Goal: Task Accomplishment & Management: Manage account settings

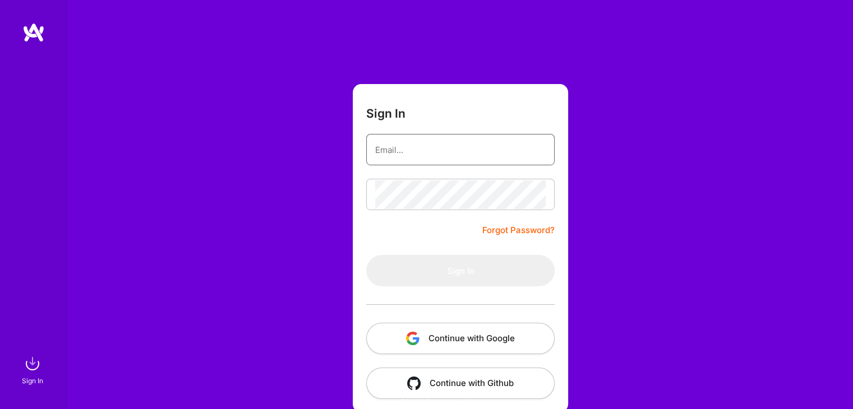
type input "[EMAIL_ADDRESS][DOMAIN_NAME]"
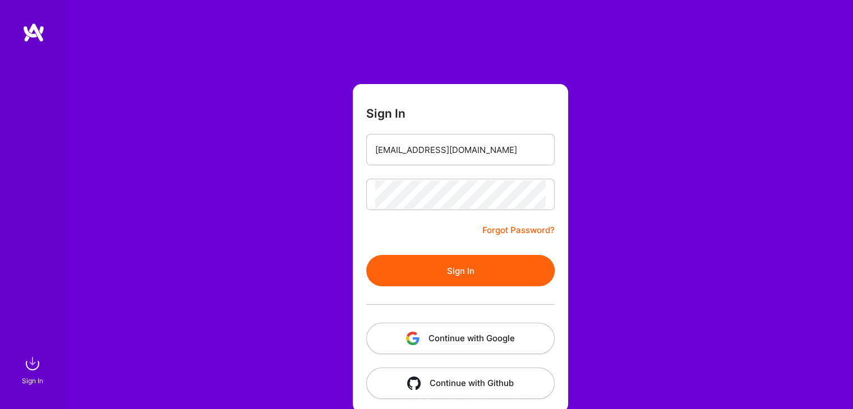
click at [31, 39] on img at bounding box center [33, 32] width 22 height 20
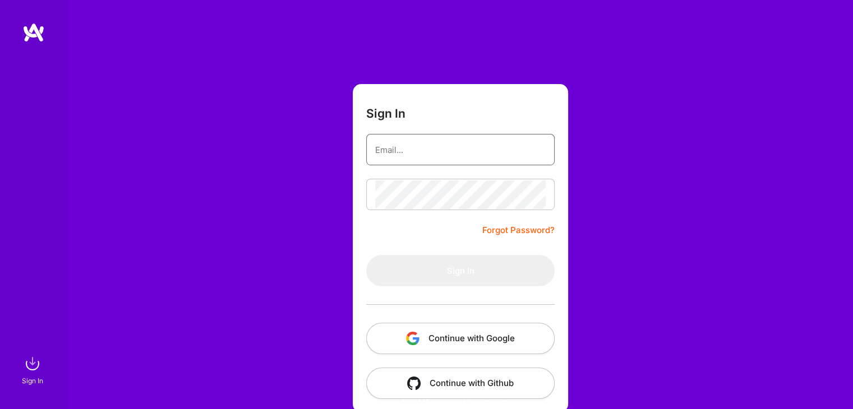
type input "[EMAIL_ADDRESS][DOMAIN_NAME]"
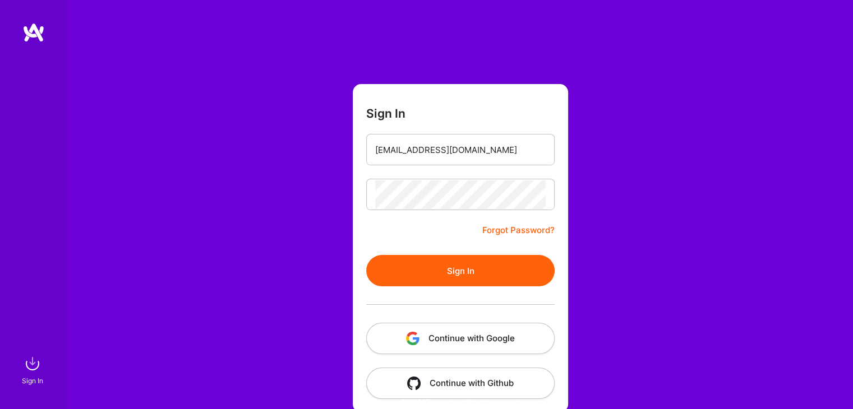
click at [455, 273] on button "Sign In" at bounding box center [460, 270] width 188 height 31
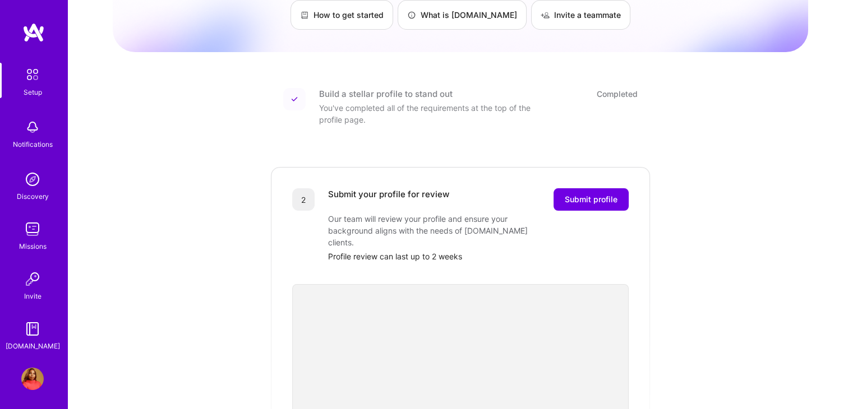
scroll to position [168, 0]
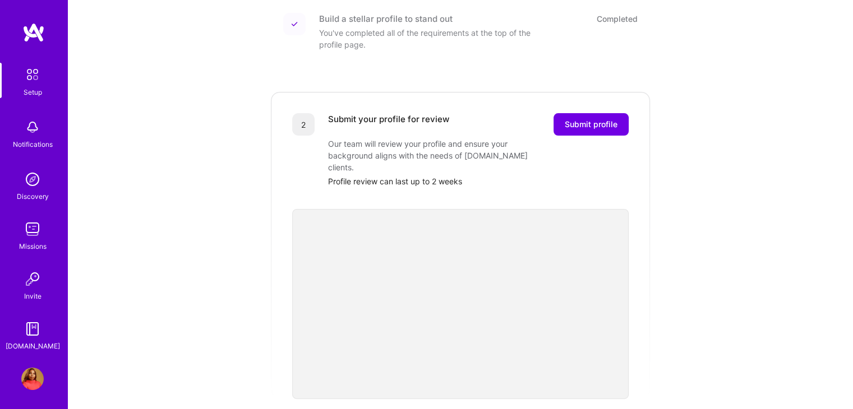
click at [29, 375] on img at bounding box center [32, 379] width 22 height 22
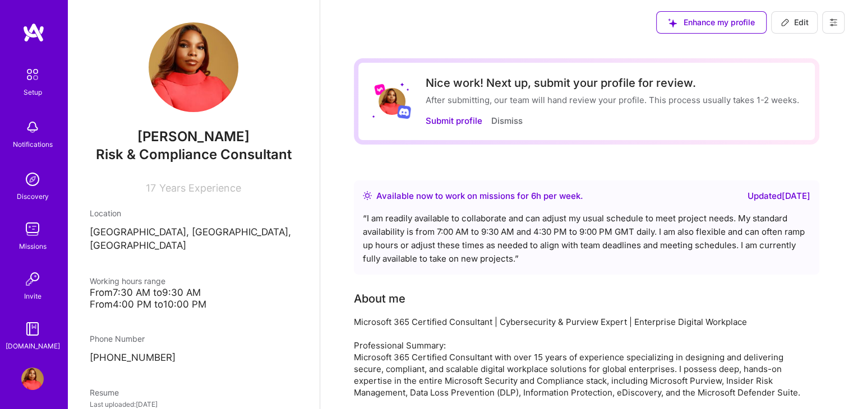
click at [803, 22] on span "Edit" at bounding box center [795, 22] width 28 height 11
select select "IE"
select select "Right Now"
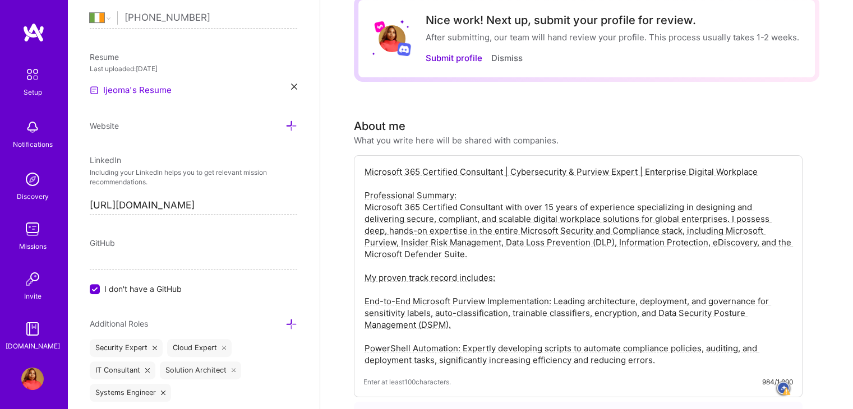
scroll to position [112, 0]
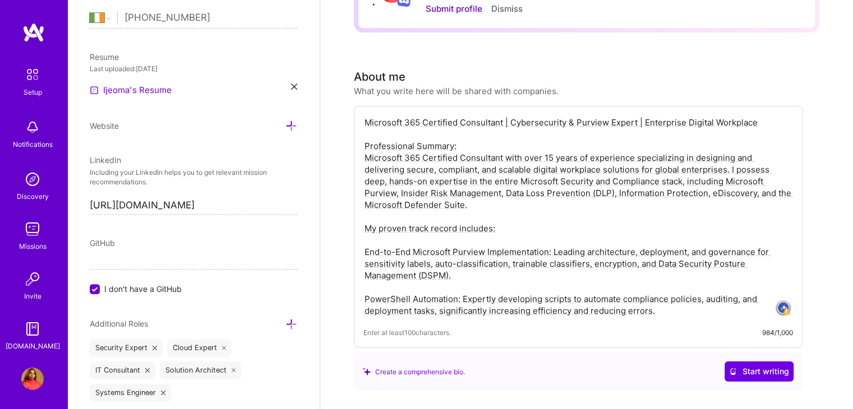
click at [456, 179] on textarea "Microsoft 365 Certified Consultant | Cybersecurity & Purview Expert | Enterpris…" at bounding box center [578, 217] width 430 height 202
click at [495, 181] on textarea "Microsoft 365 Certified Consultant | Cybersecurity & Purview Expert | Enterpris…" at bounding box center [578, 217] width 430 height 202
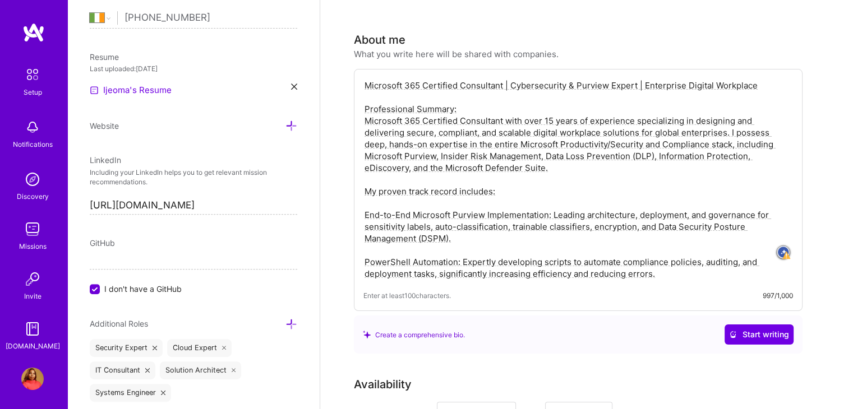
scroll to position [168, 0]
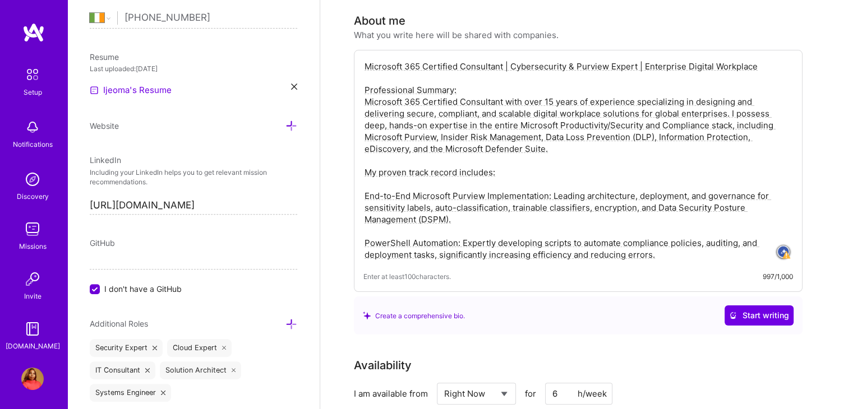
click at [462, 223] on textarea "Microsoft 365 Certified Consultant | Cybersecurity & Purview Expert | Enterpris…" at bounding box center [578, 160] width 430 height 202
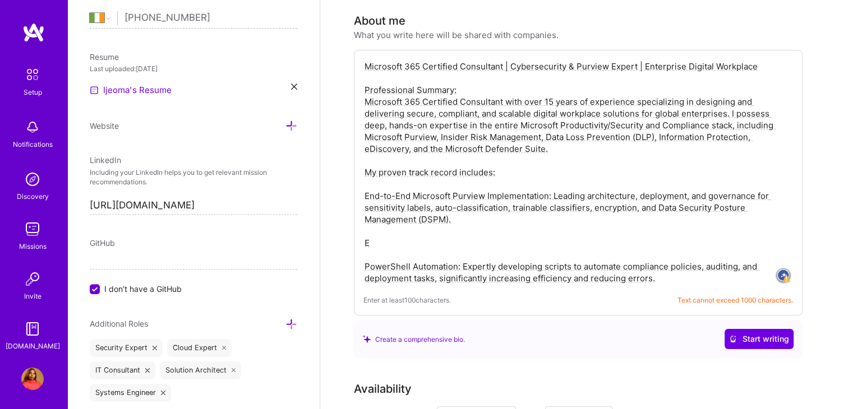
click at [428, 237] on textarea "Microsoft 365 Certified Consultant | Cybersecurity & Purview Expert | Enterpris…" at bounding box center [578, 172] width 430 height 226
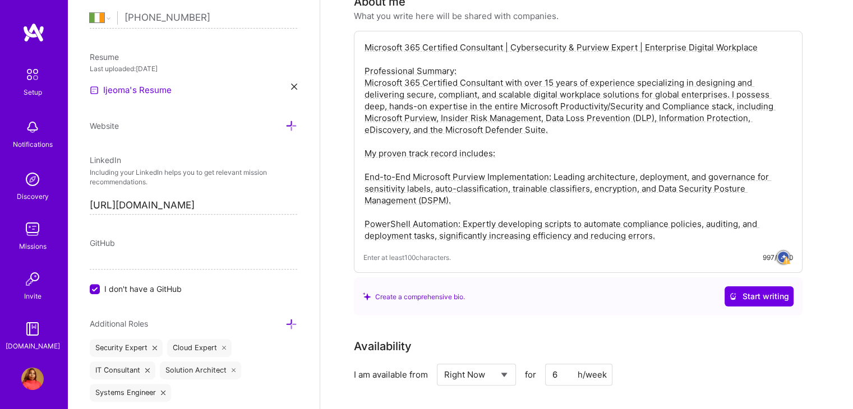
scroll to position [224, 0]
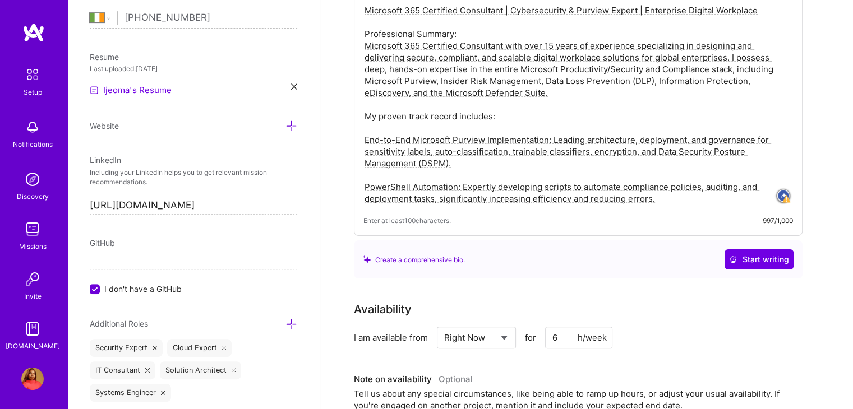
drag, startPoint x: 589, startPoint y: 151, endPoint x: 511, endPoint y: 149, distance: 77.4
click at [511, 149] on textarea "Microsoft 365 Certified Consultant | Cybersecurity & Purview Expert | Enterpris…" at bounding box center [578, 104] width 430 height 202
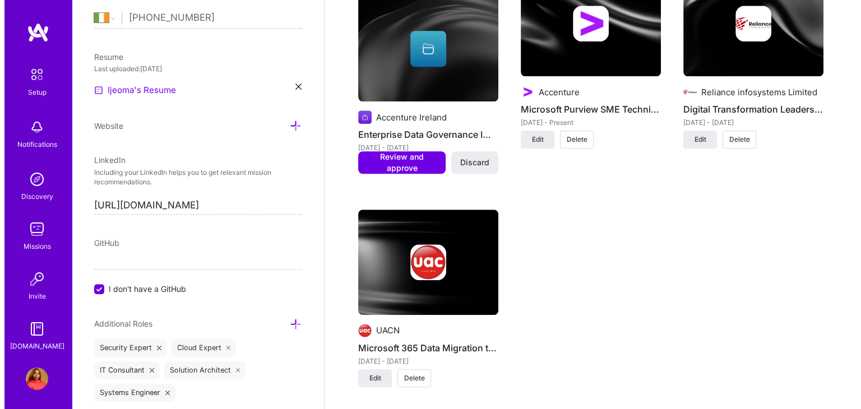
scroll to position [953, 0]
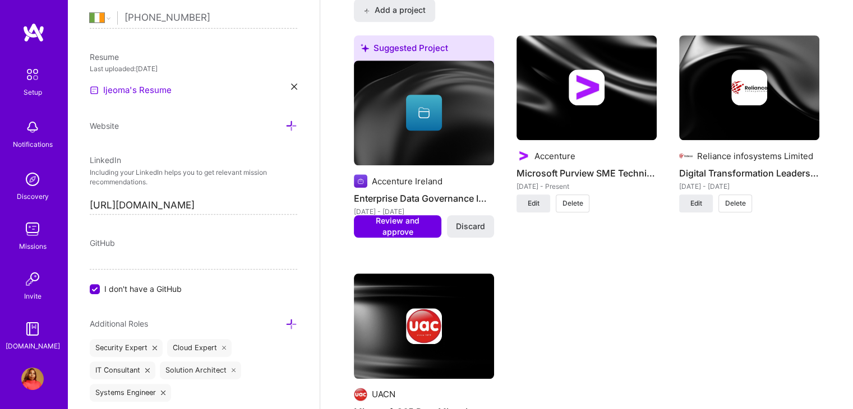
type textarea "Microsoft 365 Certified Consultant | Cybersecurity & Purview Expert | Enterpris…"
click at [463, 108] on div at bounding box center [424, 113] width 140 height 36
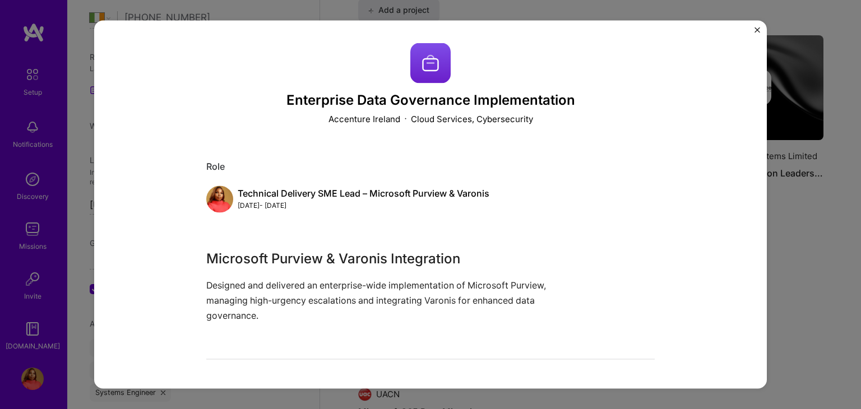
click at [849, 173] on div "Enterprise Data Governance Implementation Accenture Ireland Cloud Services, Cyb…" at bounding box center [430, 204] width 861 height 409
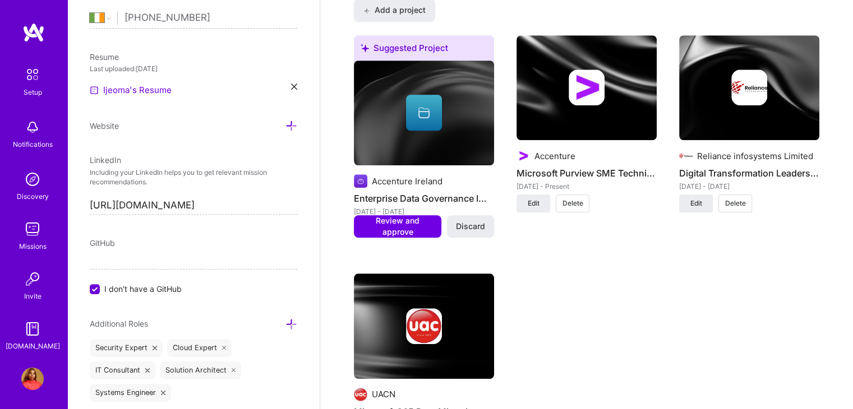
click at [550, 109] on img at bounding box center [587, 87] width 140 height 105
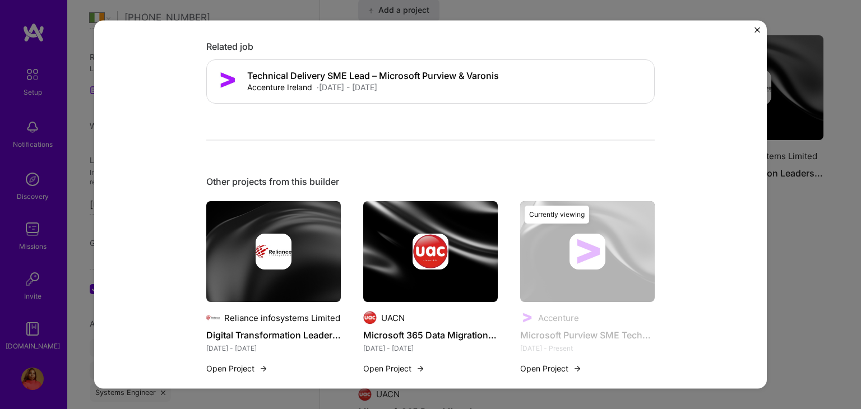
scroll to position [778, 0]
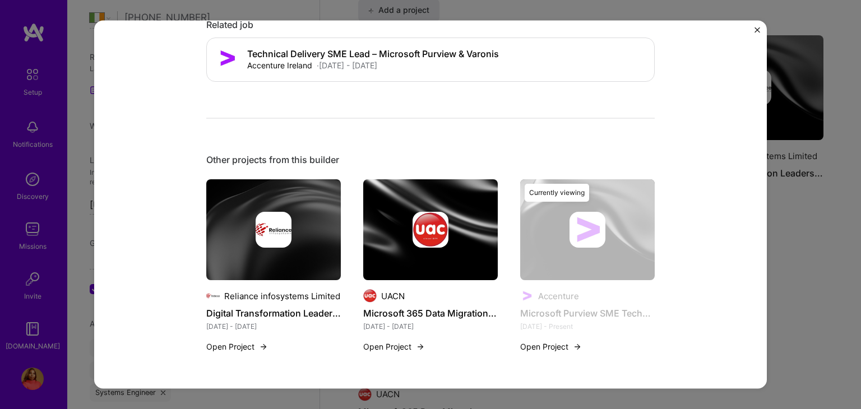
click at [758, 30] on img "Close" at bounding box center [758, 30] width 6 height 6
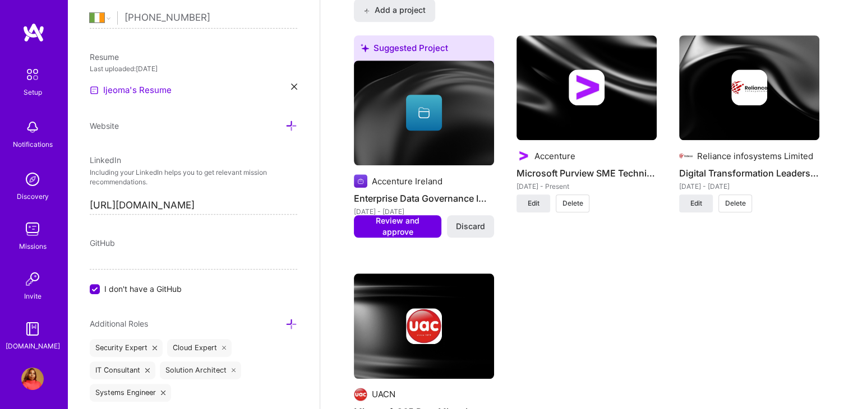
click at [746, 99] on img at bounding box center [749, 88] width 36 height 36
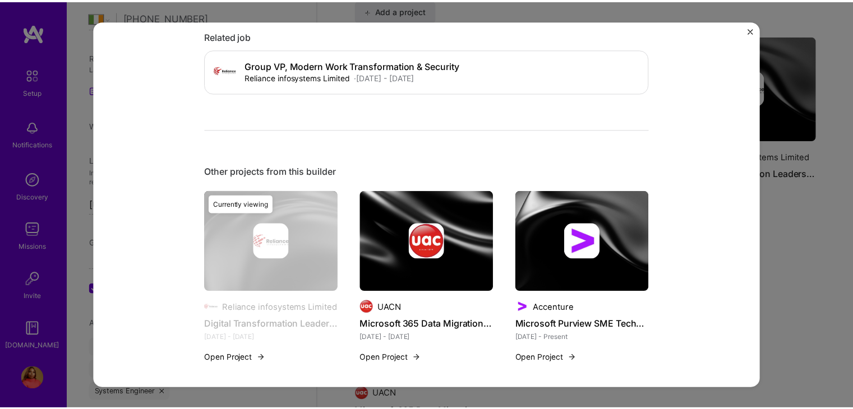
scroll to position [541, 0]
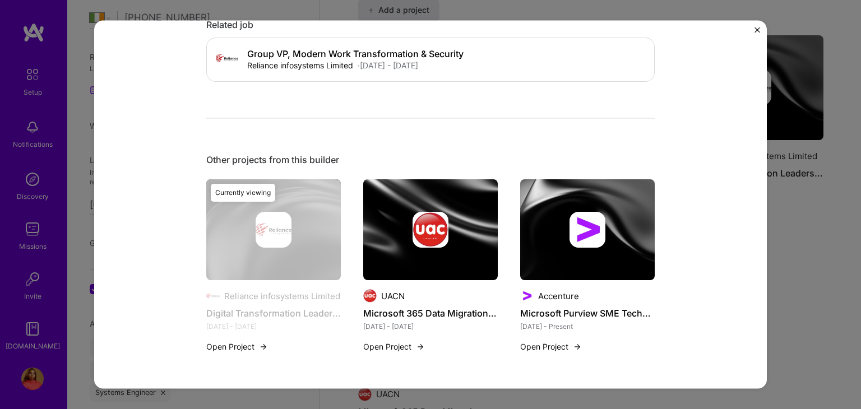
click at [758, 32] on img "Close" at bounding box center [758, 30] width 6 height 6
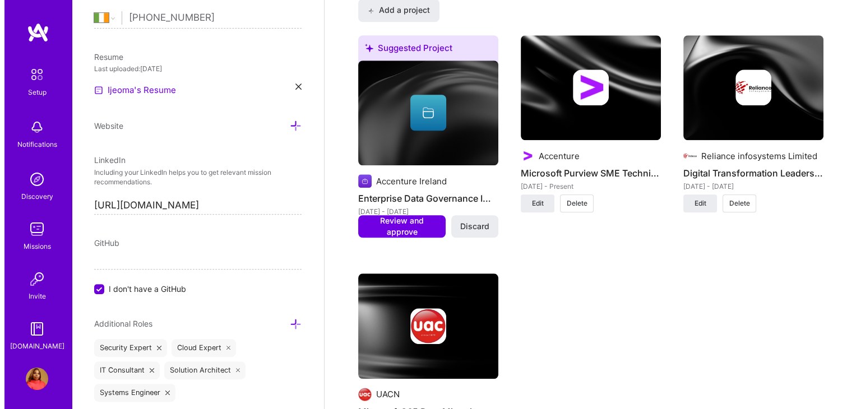
scroll to position [1066, 0]
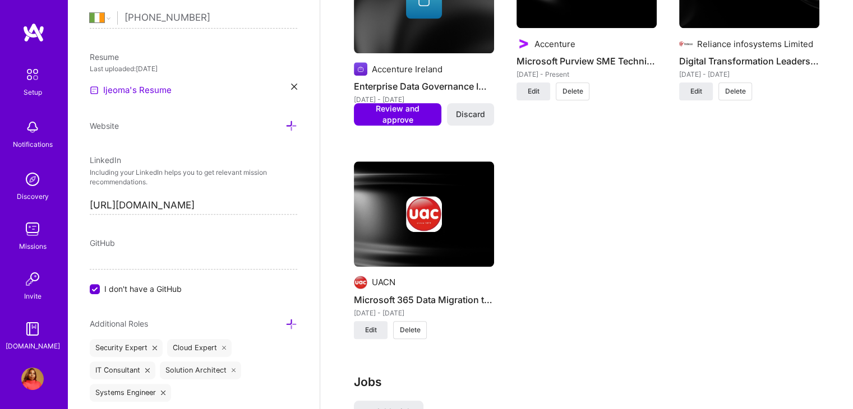
click at [459, 190] on img at bounding box center [424, 214] width 140 height 105
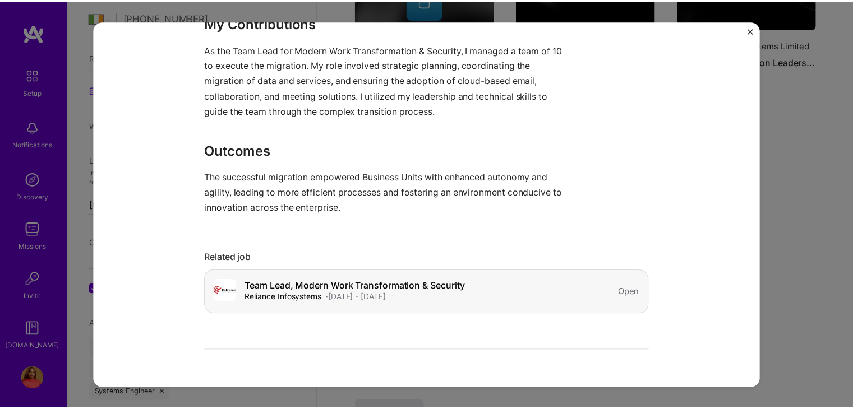
scroll to position [673, 0]
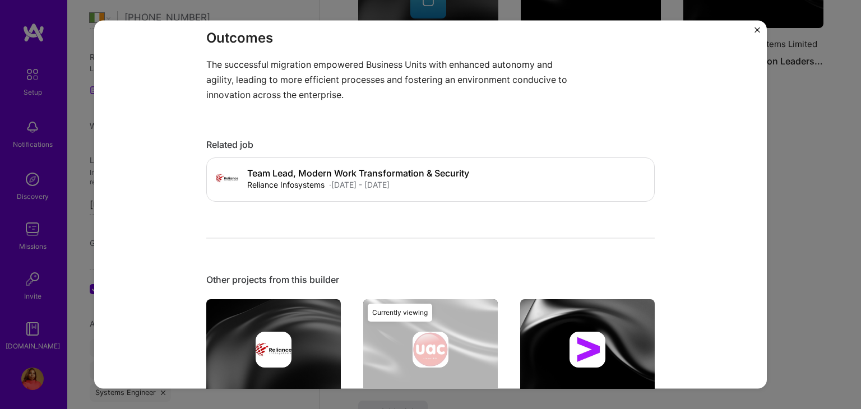
click at [755, 30] on img "Close" at bounding box center [758, 30] width 6 height 6
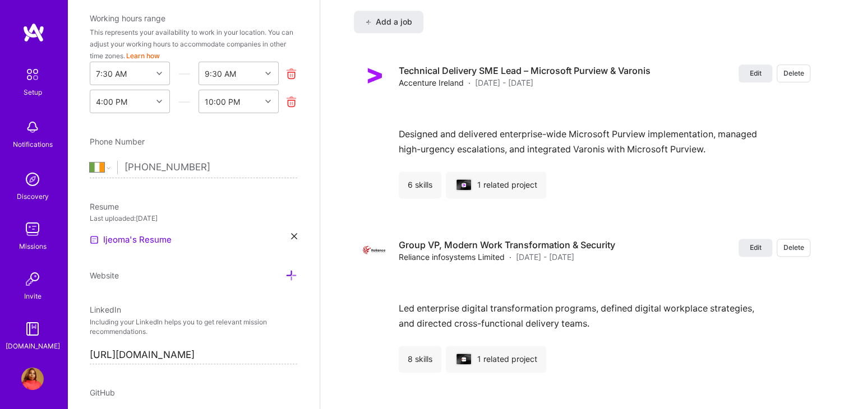
scroll to position [328, 0]
click at [285, 275] on icon at bounding box center [291, 277] width 12 height 12
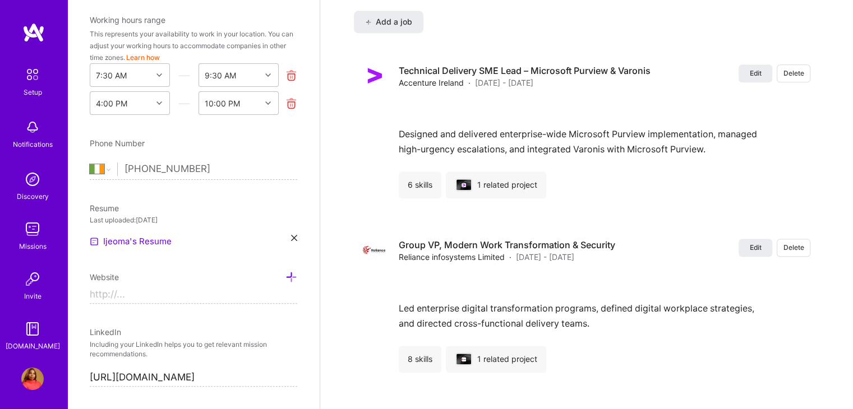
click at [162, 287] on input at bounding box center [194, 295] width 208 height 18
paste input "[URL][DOMAIN_NAME]"
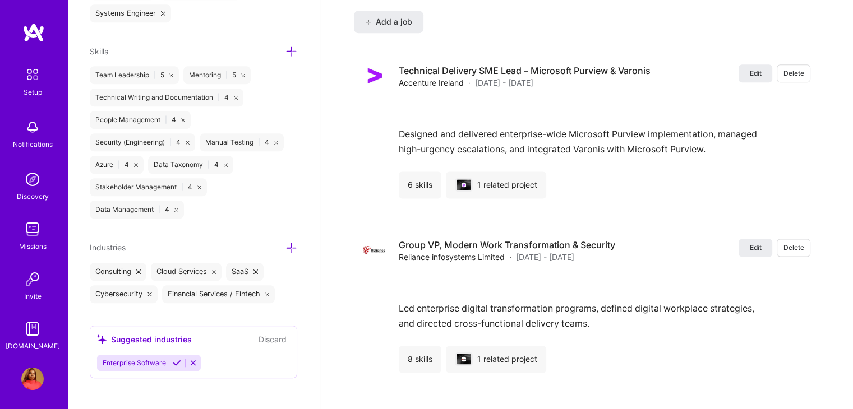
scroll to position [882, 0]
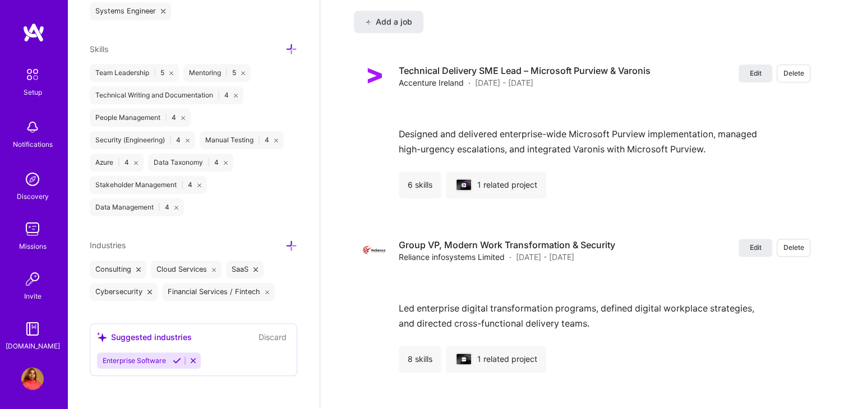
type input "[URL][DOMAIN_NAME]"
click at [155, 340] on div "Suggested industries" at bounding box center [144, 337] width 95 height 12
click at [155, 331] on div "Suggested industries" at bounding box center [144, 337] width 95 height 12
click at [218, 349] on div "Suggested industries Discard Enterprise Software" at bounding box center [194, 350] width 208 height 53
click at [216, 356] on div "Enterprise Software" at bounding box center [193, 361] width 193 height 16
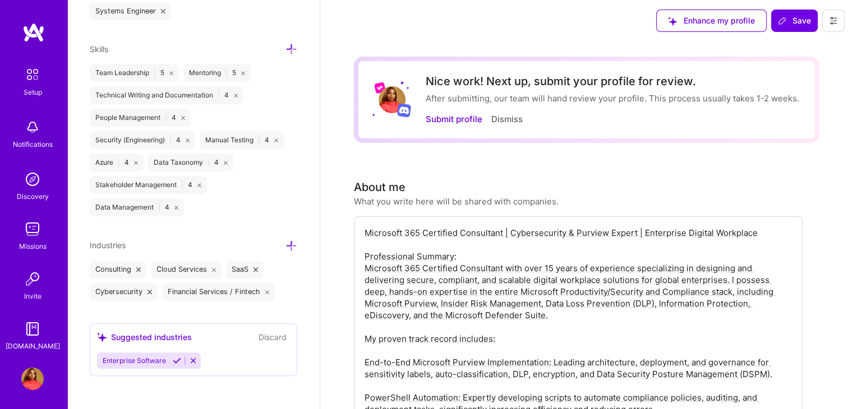
scroll to position [0, 0]
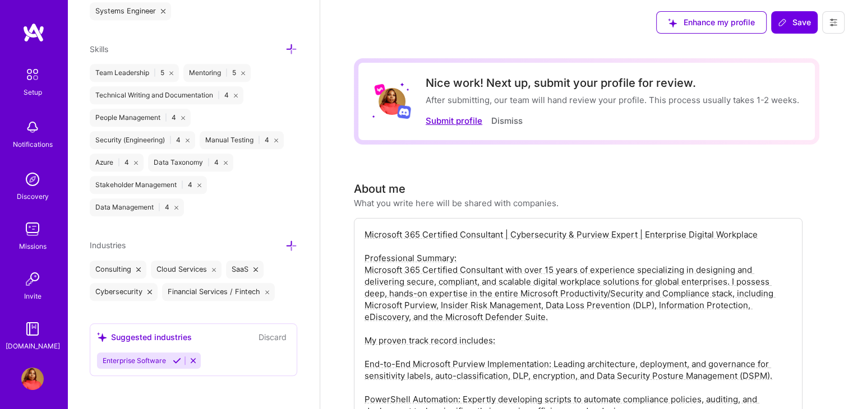
click at [455, 120] on button "Submit profile" at bounding box center [454, 121] width 57 height 12
